Goal: Task Accomplishment & Management: Manage account settings

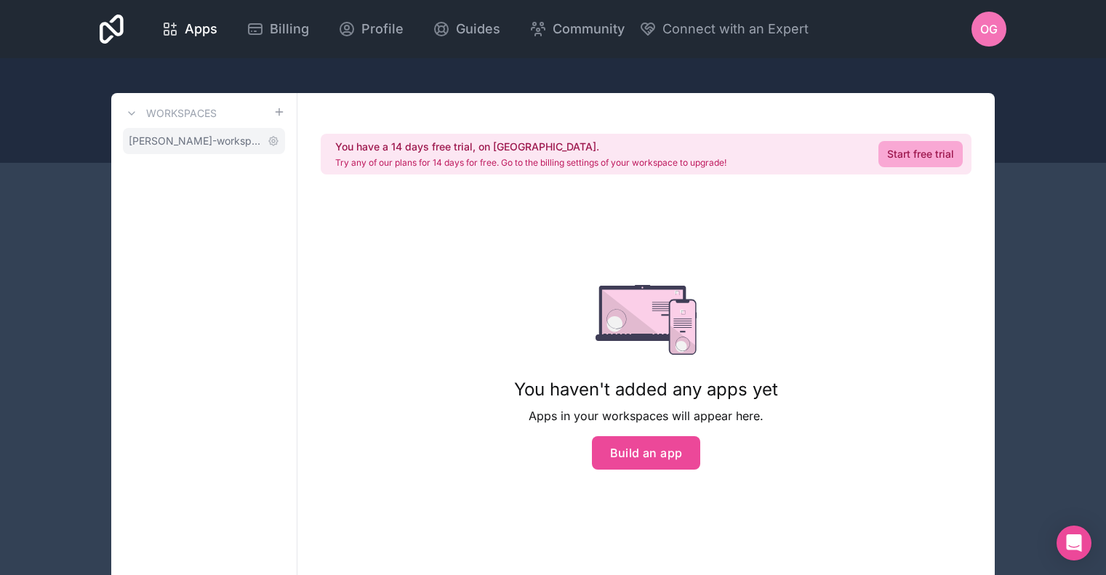
click at [211, 150] on link "[PERSON_NAME]-workspace" at bounding box center [204, 141] width 162 height 26
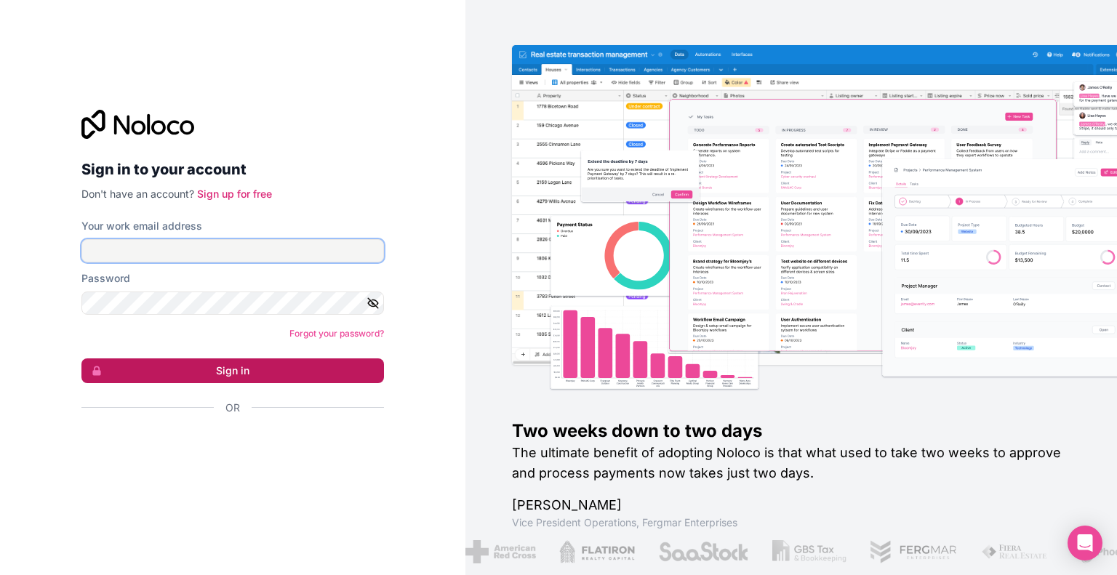
type input "ogastelum@environmentalautomation.com"
click at [225, 371] on button "Sign in" at bounding box center [232, 370] width 302 height 25
